Goal: Task Accomplishment & Management: Manage account settings

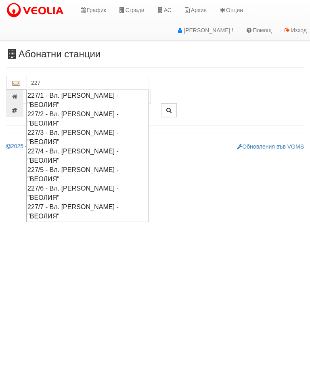
click at [60, 110] on div "227/2 - Вл. [PERSON_NAME] - "ВЕОЛИЯ"" at bounding box center [87, 119] width 120 height 19
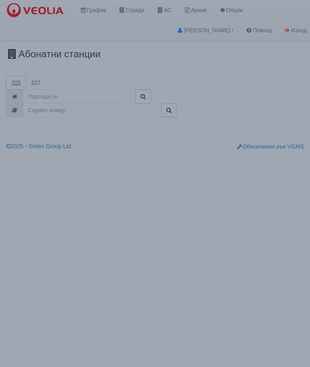
type input "227/2 - Вл. [PERSON_NAME] - "ВЕОЛИЯ""
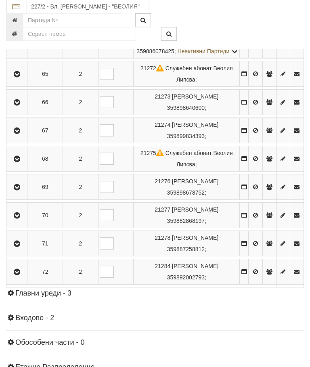
scroll to position [1005, 0]
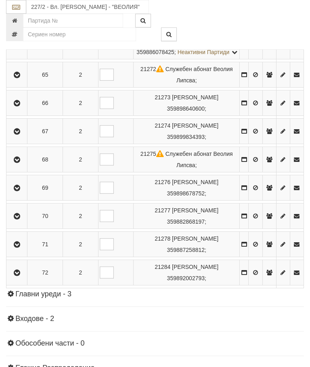
click at [17, 248] on icon "button" at bounding box center [17, 245] width 10 height 6
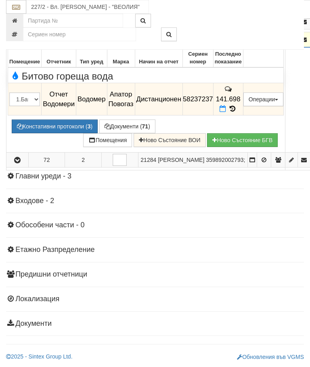
click at [0, 0] on button "Редакция / Протокол" at bounding box center [0, 0] width 0 height 0
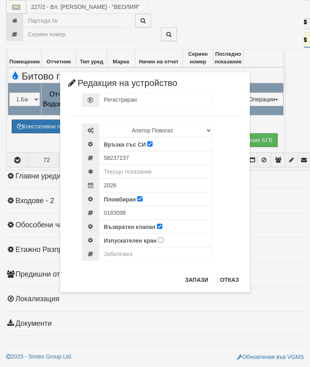
click at [232, 267] on div "Регистриран Избери Марка и модел Апатор Повогаз Друг Кундис Радио Сименс Визуал…" at bounding box center [155, 182] width 178 height 178
click at [235, 275] on button "Отказ" at bounding box center [229, 280] width 29 height 13
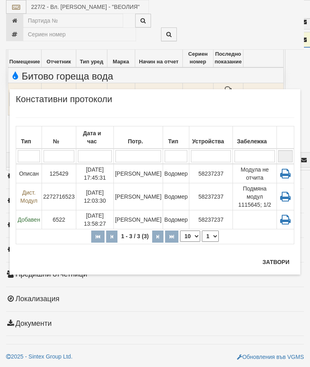
click at [271, 261] on button "Затвори" at bounding box center [276, 262] width 37 height 13
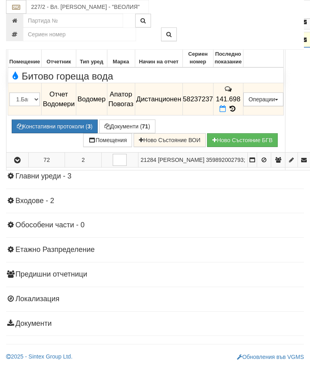
click at [237, 112] on icon at bounding box center [232, 108] width 9 height 7
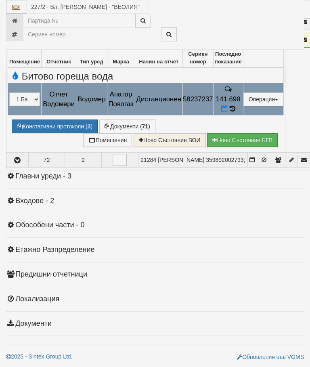
select select "10"
select select "1"
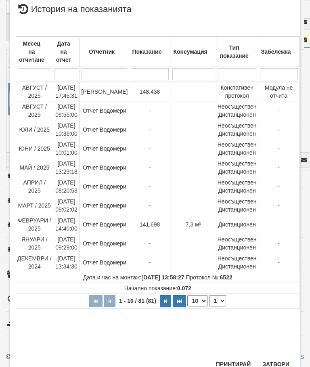
scroll to position [300, 0]
click at [273, 359] on button "Затвори" at bounding box center [276, 364] width 37 height 13
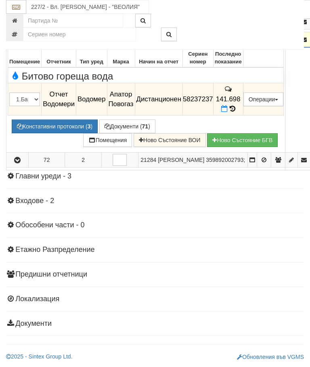
click at [20, 43] on icon "button" at bounding box center [18, 40] width 10 height 6
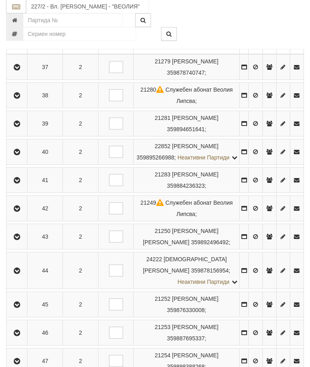
scroll to position [165, 0]
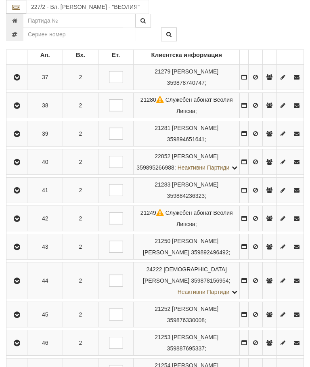
click at [18, 165] on icon "button" at bounding box center [17, 163] width 10 height 6
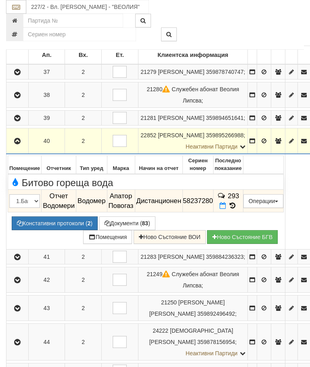
click at [17, 144] on icon "button" at bounding box center [18, 142] width 10 height 6
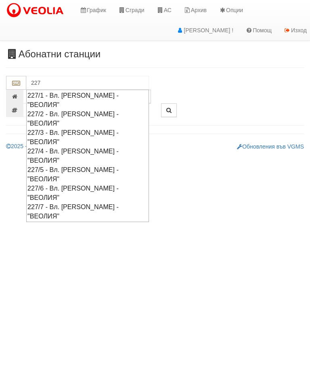
click at [71, 147] on div "227/4 - Вл. [PERSON_NAME] - "ВЕОЛИЯ"" at bounding box center [87, 156] width 120 height 19
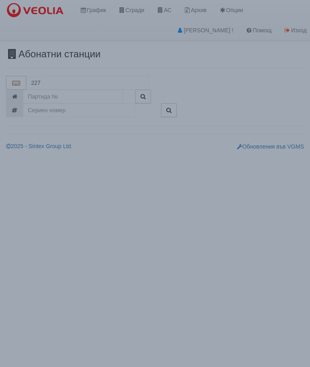
type input "227/4 - Вл. [PERSON_NAME] - "ВЕОЛИЯ""
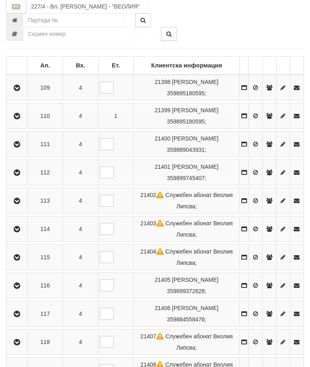
scroll to position [156, 0]
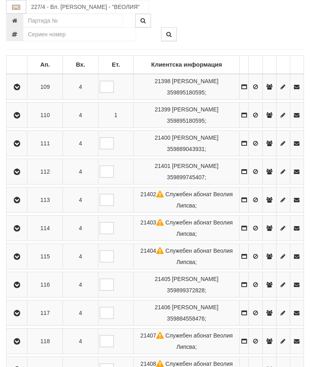
click at [15, 312] on icon "button" at bounding box center [17, 314] width 10 height 6
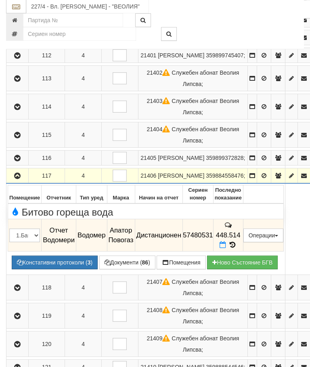
scroll to position [236, 0]
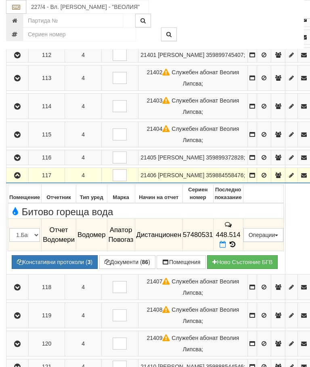
click at [132, 269] on button "Документи ( 86 )" at bounding box center [127, 262] width 56 height 14
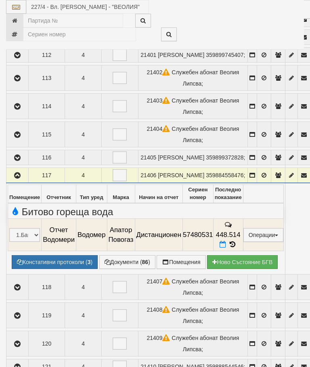
select select "10"
select select "1"
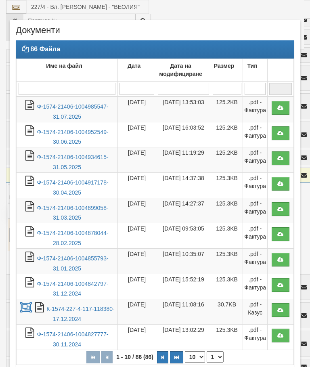
click at [86, 105] on link "Ф-1574-21406-1004985547-31.07.2025" at bounding box center [73, 111] width 72 height 17
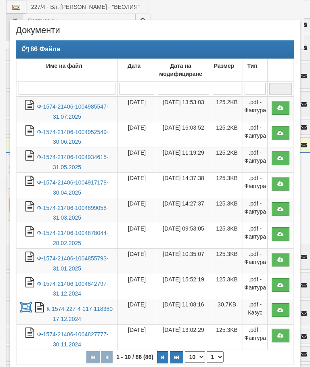
scroll to position [44, 0]
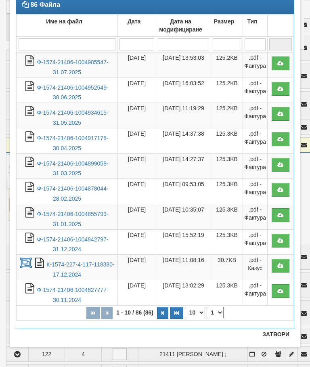
click at [273, 339] on button "Затвори" at bounding box center [276, 334] width 37 height 13
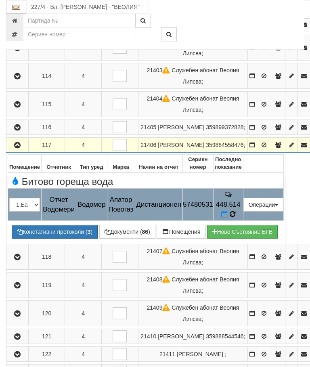
click at [236, 218] on icon at bounding box center [233, 214] width 6 height 7
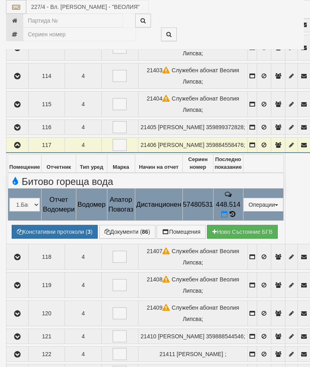
select select "10"
select select "1"
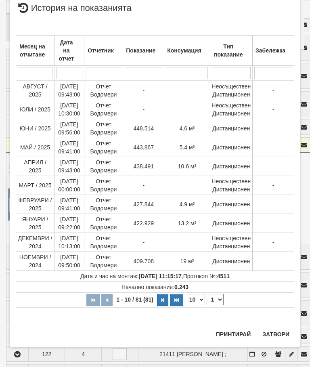
scroll to position [661, 0]
click at [266, 336] on button "Затвори" at bounding box center [276, 334] width 37 height 13
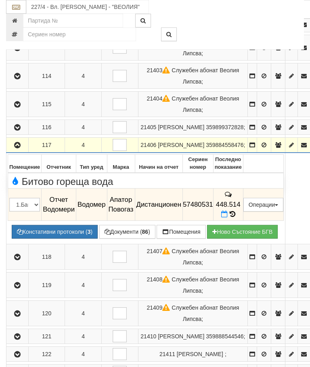
click at [22, 148] on icon "button" at bounding box center [18, 146] width 10 height 6
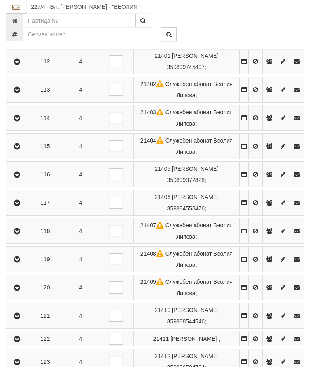
click at [11, 203] on button "button" at bounding box center [17, 203] width 18 height 12
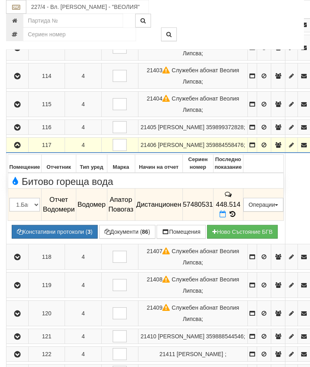
click at [0, 0] on button "Редакция / Протокол" at bounding box center [0, 0] width 0 height 0
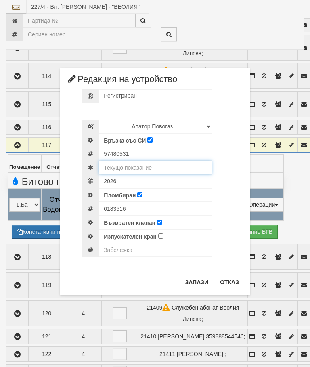
click at [143, 161] on input "text" at bounding box center [155, 168] width 113 height 14
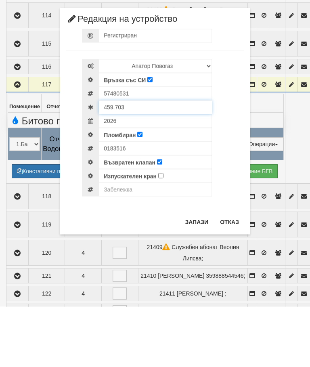
type input "459.703"
click at [122, 243] on input "text" at bounding box center [155, 250] width 113 height 14
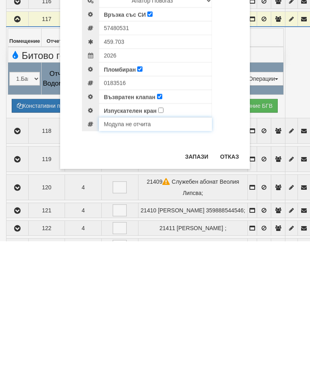
type input "Модула не отчита"
click at [195, 276] on button "Запази" at bounding box center [196, 282] width 33 height 13
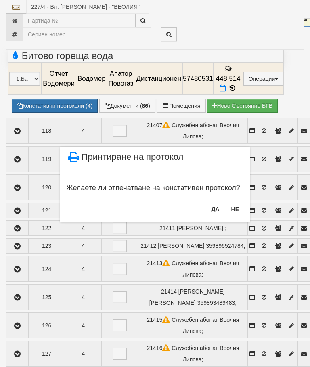
click at [237, 207] on button "НЕ" at bounding box center [235, 209] width 17 height 13
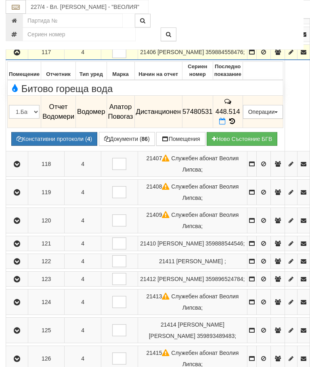
scroll to position [359, 0]
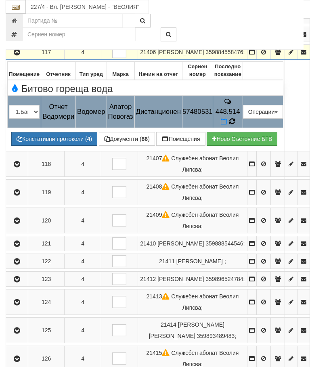
click at [235, 125] on span at bounding box center [233, 122] width 6 height 8
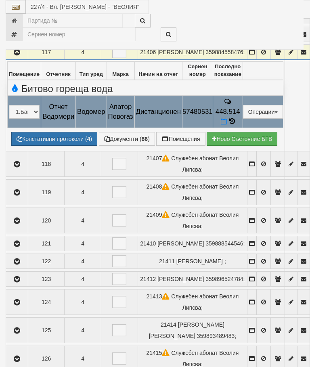
select select "10"
select select "1"
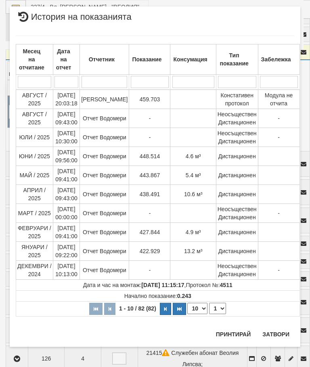
scroll to position [751, 0]
click at [280, 331] on button "Затвори" at bounding box center [276, 334] width 37 height 13
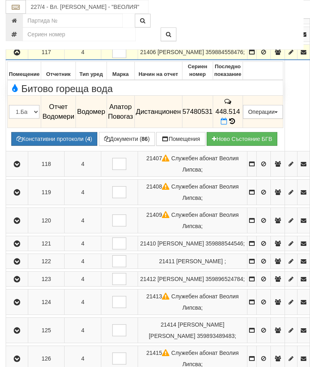
click at [15, 58] on button "button" at bounding box center [16, 52] width 19 height 12
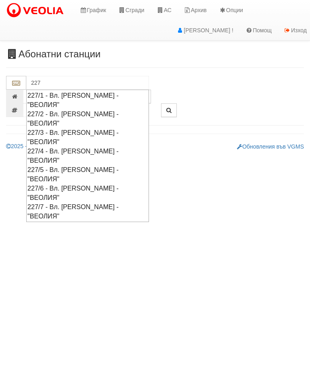
click at [81, 110] on div "227/2 - Вл. [PERSON_NAME] - "ВЕОЛИЯ"" at bounding box center [87, 119] width 120 height 19
type input "227/2 - Вл. [PERSON_NAME] - "ВЕОЛИЯ""
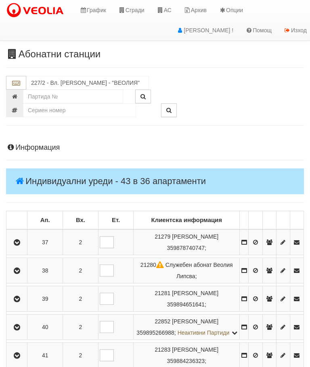
click at [19, 331] on icon "button" at bounding box center [17, 328] width 10 height 6
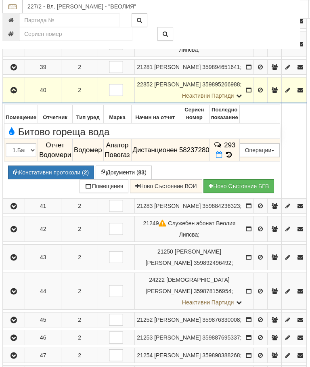
scroll to position [216, 4]
click at [280, 157] on button "Операции" at bounding box center [260, 150] width 40 height 14
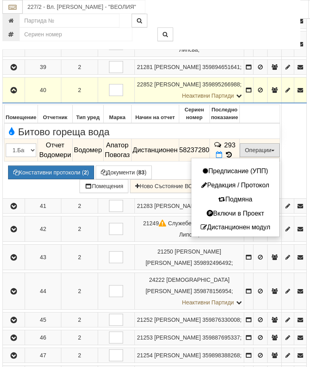
click at [278, 233] on button "Дистанционен модул" at bounding box center [236, 228] width 84 height 10
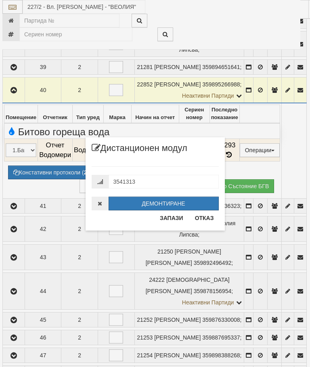
click at [207, 222] on button "Отказ" at bounding box center [204, 218] width 29 height 13
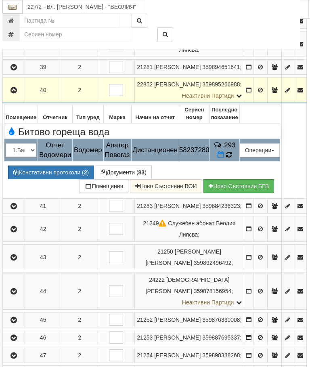
click at [232, 158] on icon at bounding box center [229, 155] width 6 height 7
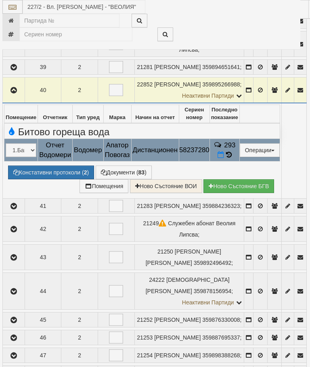
select select "10"
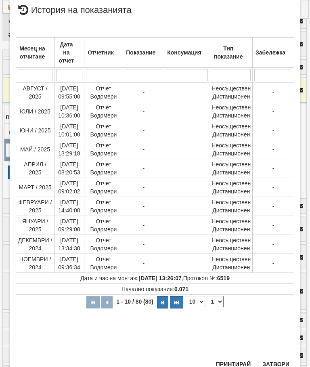
scroll to position [304, 0]
click at [218, 298] on select "1 2 3 4 5 6 7 8" at bounding box center [215, 302] width 17 height 11
select select "2"
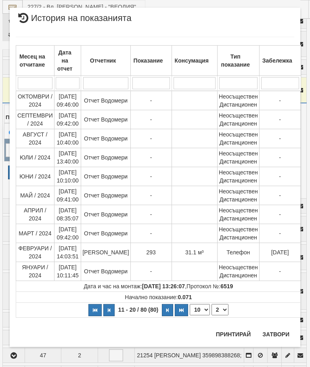
scroll to position [0, 0]
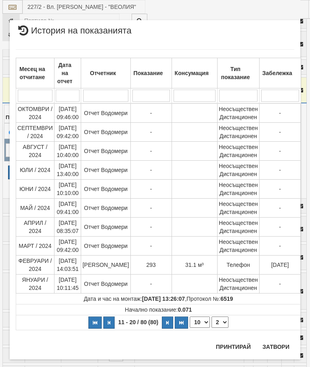
click at [278, 349] on button "Затвори" at bounding box center [276, 347] width 37 height 13
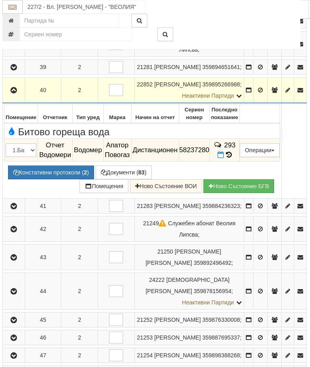
click at [11, 93] on icon "button" at bounding box center [14, 91] width 10 height 6
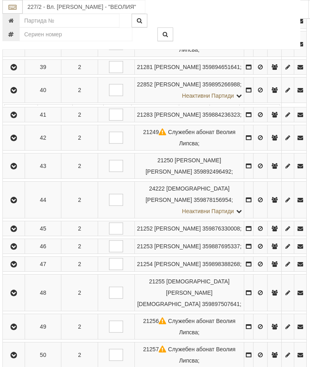
scroll to position [216, 3]
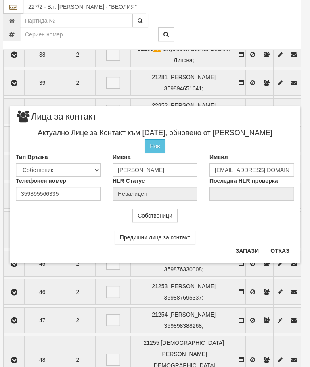
click at [284, 249] on button "Отказ" at bounding box center [280, 251] width 29 height 13
click at [281, 251] on button "Отказ" at bounding box center [280, 250] width 29 height 13
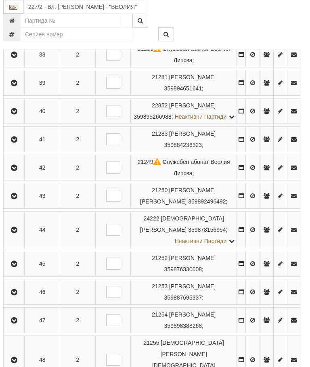
click at [16, 114] on icon "button" at bounding box center [14, 112] width 10 height 6
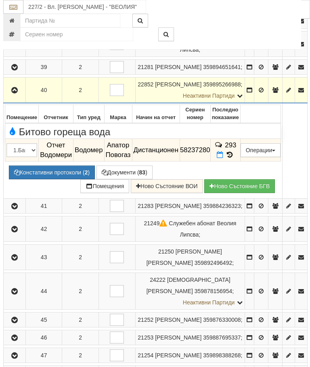
click at [0, 0] on button "Редакция / Протокол" at bounding box center [0, 0] width 0 height 0
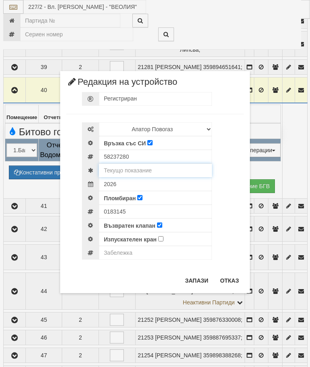
click at [143, 170] on input "text" at bounding box center [155, 171] width 113 height 14
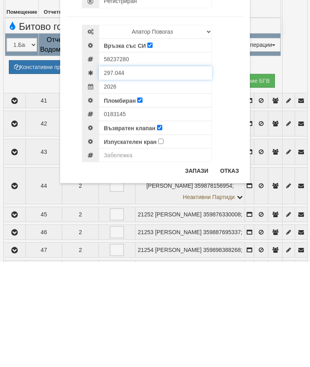
type input "297.044"
click at [123, 254] on input "text" at bounding box center [155, 261] width 113 height 14
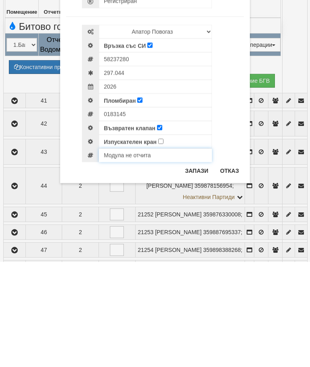
type input "Модула не отчита"
click at [200, 270] on button "Запази" at bounding box center [196, 276] width 33 height 13
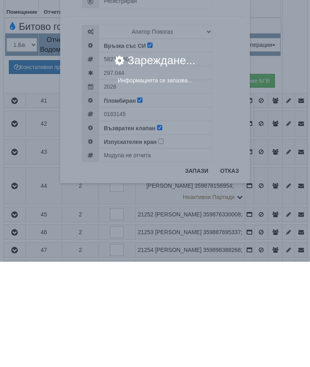
scroll to position [322, 3]
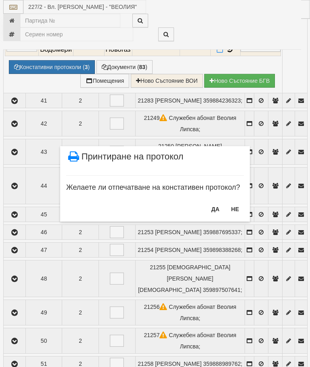
click at [239, 207] on button "НЕ" at bounding box center [235, 209] width 17 height 13
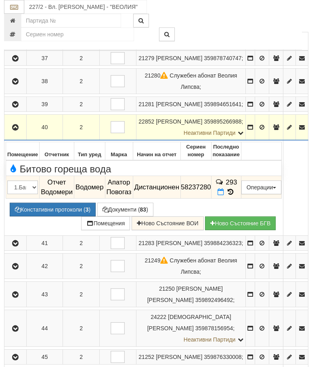
scroll to position [179, 2]
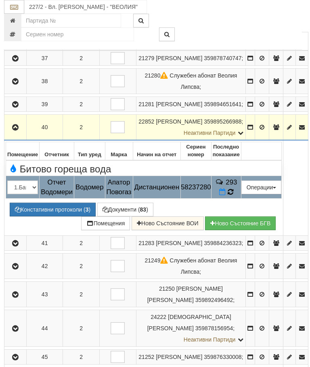
click at [234, 196] on icon at bounding box center [231, 192] width 6 height 7
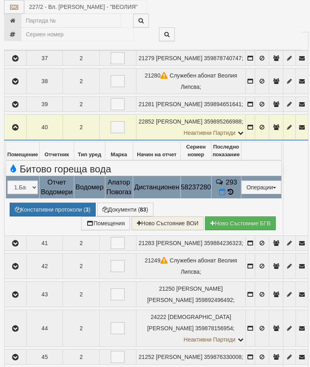
select select "10"
select select "1"
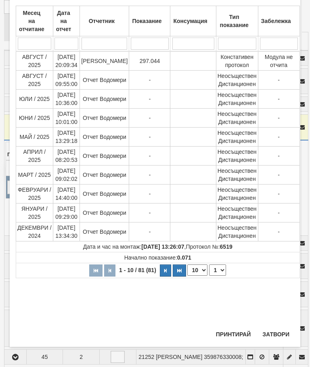
scroll to position [313, 0]
click at [280, 326] on div "Месец на отчитане Дата на отчет Отчетник Показание Консумация Тип показание Заб…" at bounding box center [155, 157] width 279 height 337
click at [275, 331] on button "Затвори" at bounding box center [276, 334] width 37 height 13
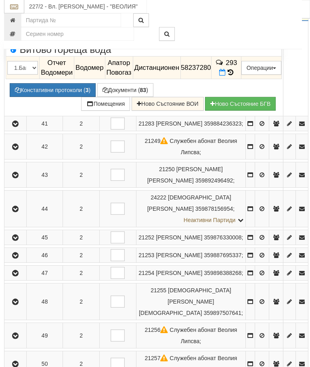
scroll to position [299, 2]
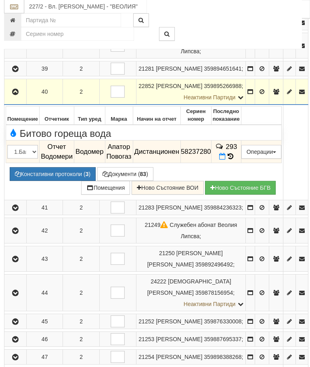
click at [20, 98] on button "button" at bounding box center [15, 92] width 19 height 12
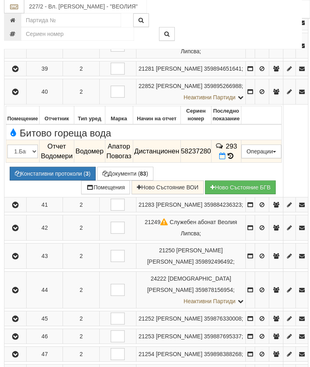
scroll to position [215, 2]
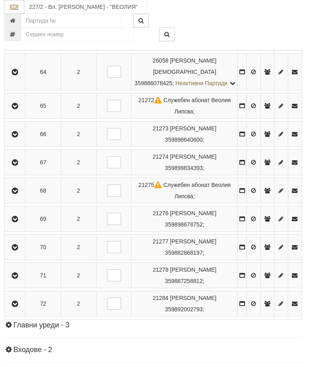
click at [24, 282] on button "button" at bounding box center [15, 276] width 18 height 12
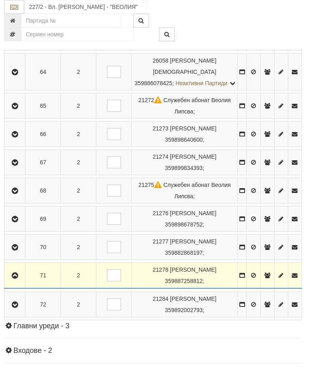
scroll to position [974, 2]
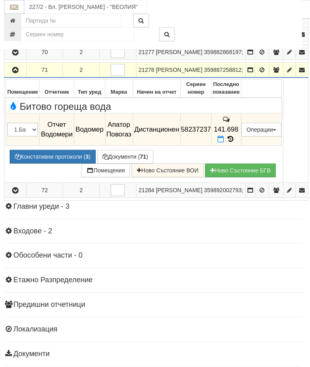
click at [241, 146] on td "141.698" at bounding box center [226, 130] width 30 height 32
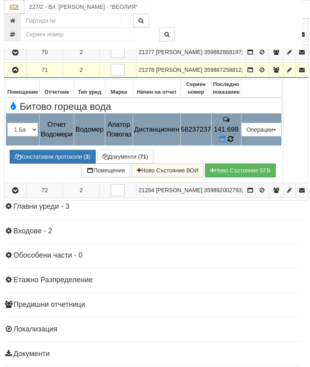
click at [234, 143] on icon at bounding box center [230, 139] width 7 height 8
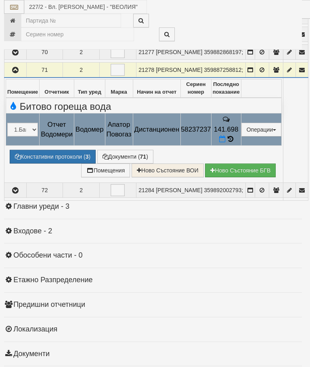
select select "10"
select select "1"
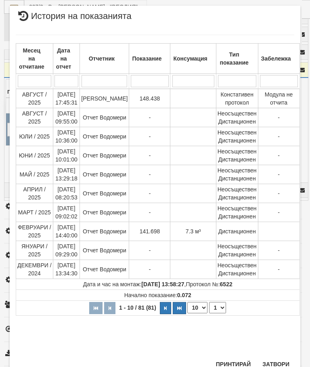
scroll to position [387, 0]
click at [280, 361] on button "Затвори" at bounding box center [276, 364] width 37 height 13
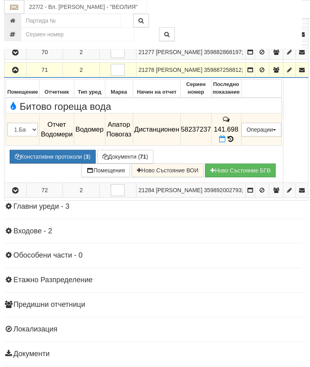
click at [21, 76] on button "button" at bounding box center [15, 70] width 19 height 12
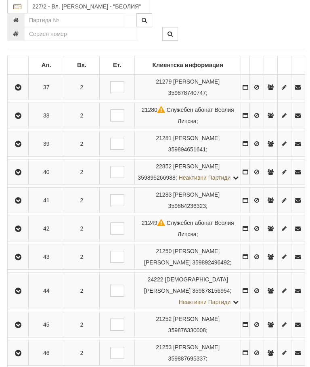
scroll to position [123, 0]
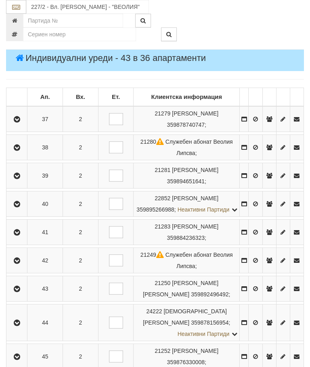
click at [17, 207] on icon "button" at bounding box center [17, 205] width 10 height 6
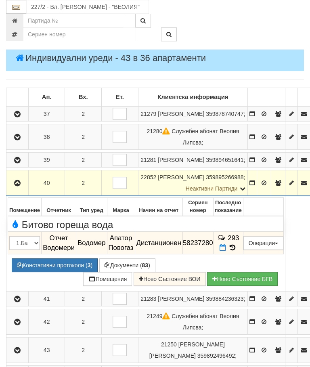
click at [14, 186] on icon "button" at bounding box center [18, 184] width 10 height 6
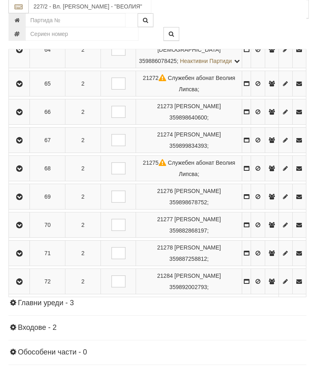
scroll to position [1022, 0]
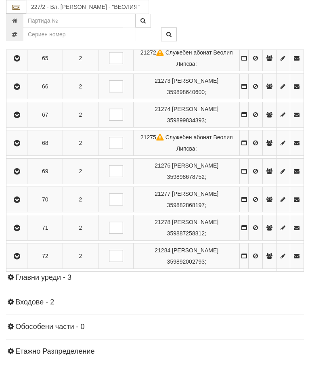
click at [22, 231] on icon "button" at bounding box center [17, 229] width 10 height 6
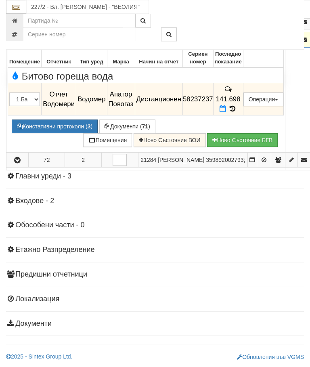
click at [237, 113] on span at bounding box center [232, 109] width 9 height 8
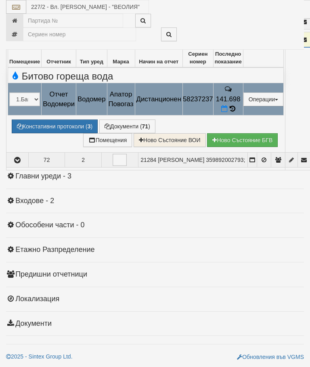
select select "10"
select select "1"
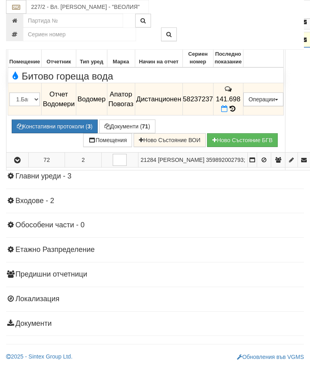
click at [19, 43] on icon "button" at bounding box center [18, 40] width 10 height 6
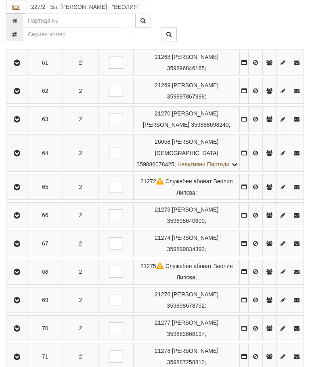
scroll to position [886, 0]
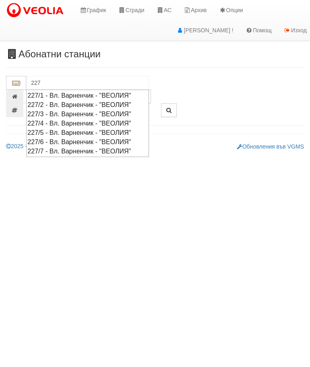
click at [85, 119] on div "227/4 - Вл. [PERSON_NAME] - "ВЕОЛИЯ"" at bounding box center [87, 123] width 120 height 9
type input "227/4 - Вл. [PERSON_NAME] - "ВЕОЛИЯ""
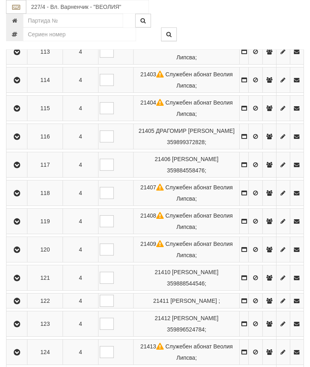
scroll to position [332, 0]
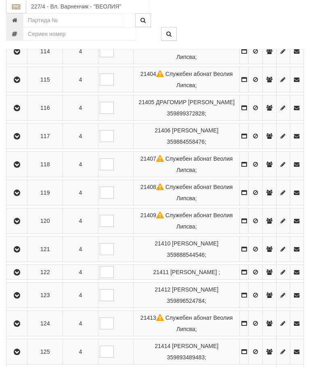
click at [17, 134] on icon "button" at bounding box center [17, 137] width 10 height 6
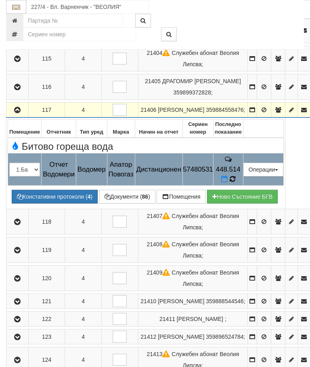
click at [236, 176] on icon at bounding box center [233, 179] width 6 height 7
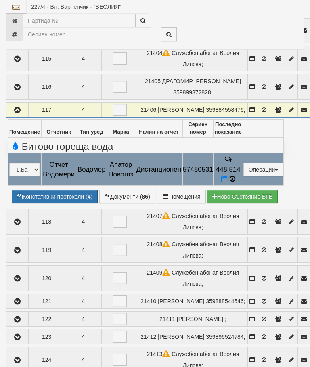
select select "10"
select select "1"
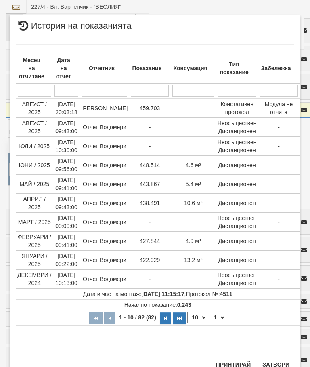
scroll to position [512, 0]
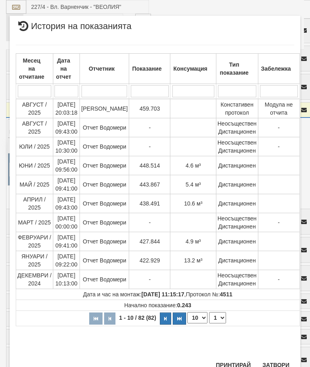
click at [276, 361] on button "Затвори" at bounding box center [276, 365] width 37 height 13
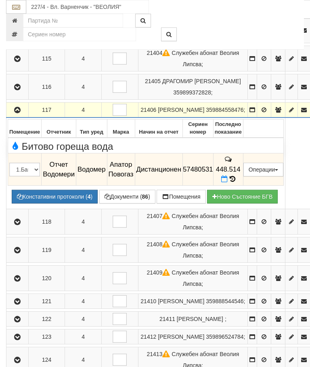
click at [135, 190] on button "Документи ( 86 )" at bounding box center [127, 197] width 56 height 14
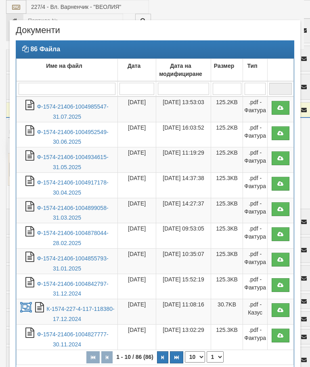
click at [84, 109] on link "Ф-1574-21406-1004985547-31.07.2025" at bounding box center [73, 111] width 72 height 17
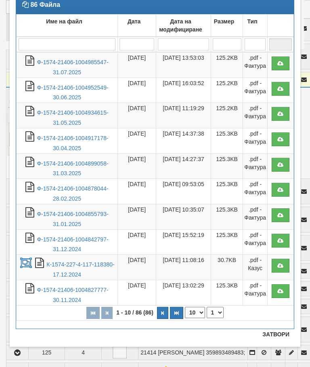
scroll to position [44, 0]
click at [276, 331] on button "Затвори" at bounding box center [276, 334] width 37 height 13
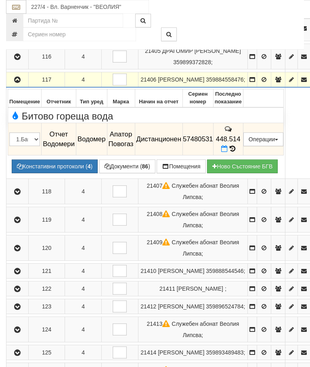
click at [21, 77] on icon "button" at bounding box center [18, 80] width 10 height 6
